Goal: Find specific page/section: Find specific page/section

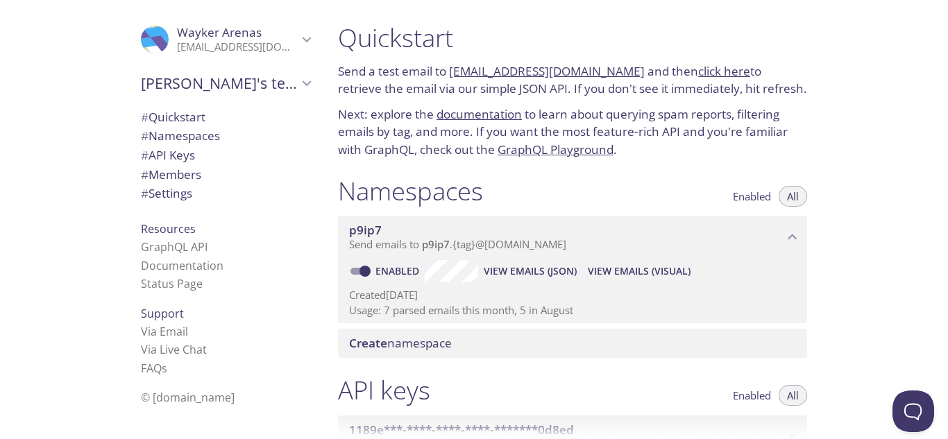
drag, startPoint x: 621, startPoint y: 71, endPoint x: 514, endPoint y: 67, distance: 107.0
click at [514, 67] on p "Send a test email to [EMAIL_ADDRESS][DOMAIN_NAME] and then click here to retrie…" at bounding box center [572, 79] width 469 height 35
copy link "[DOMAIN_NAME]"
drag, startPoint x: 620, startPoint y: 91, endPoint x: 618, endPoint y: 79, distance: 11.9
click at [620, 91] on p "Send a test email to [EMAIL_ADDRESS][DOMAIN_NAME] and then click here to retrie…" at bounding box center [572, 79] width 469 height 35
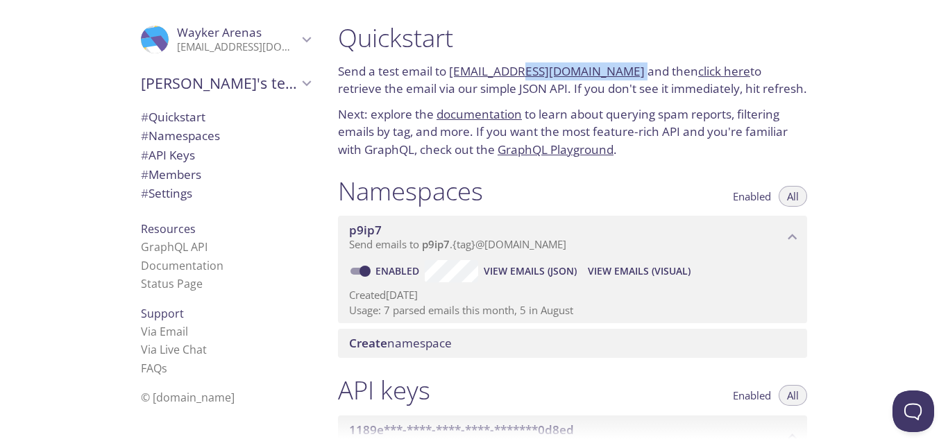
drag, startPoint x: 623, startPoint y: 71, endPoint x: 516, endPoint y: 74, distance: 107.6
click at [516, 74] on p "Send a test email to [EMAIL_ADDRESS][DOMAIN_NAME] and then click here to retrie…" at bounding box center [572, 79] width 469 height 35
copy p "[DOMAIN_NAME]"
